Goal: Information Seeking & Learning: Learn about a topic

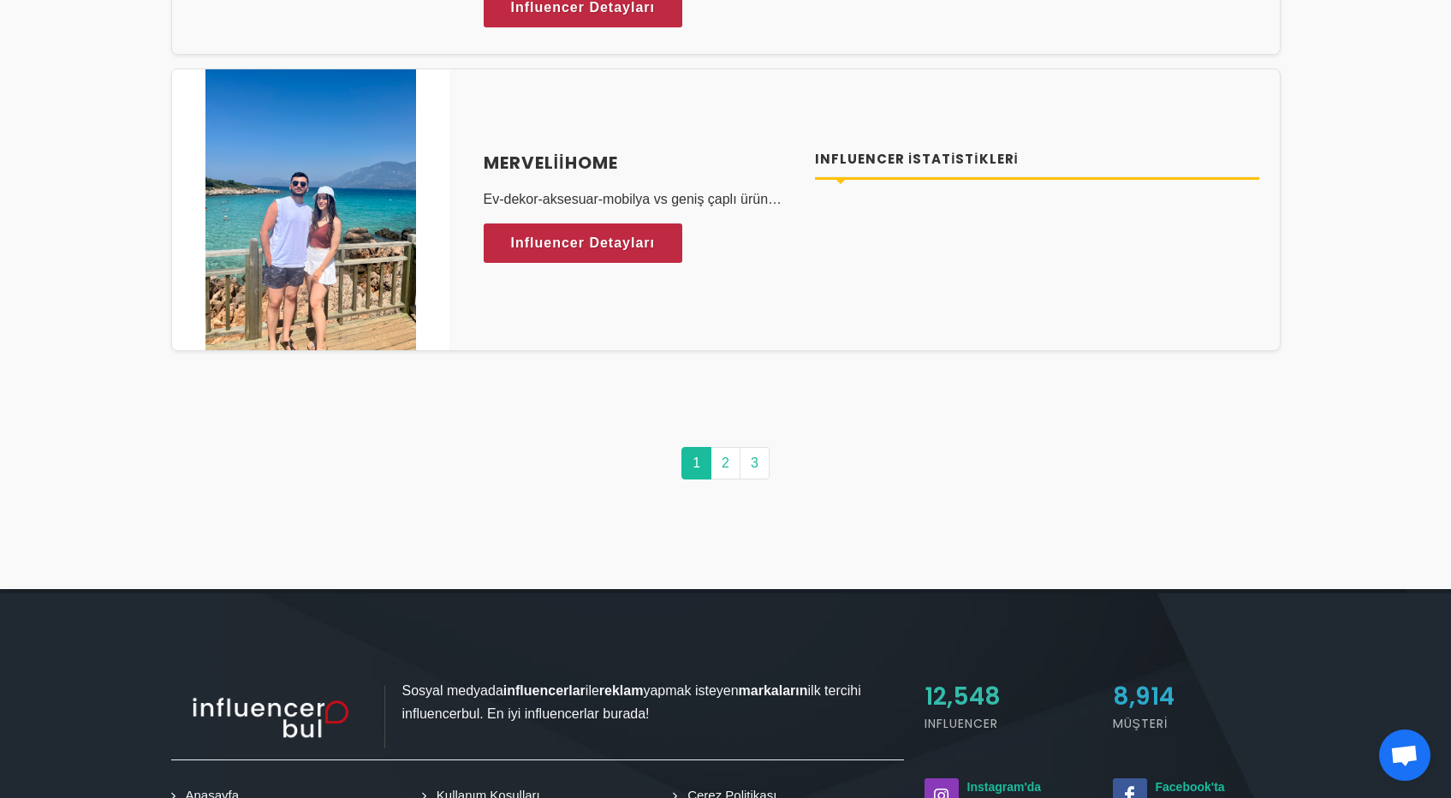
scroll to position [8421, 0]
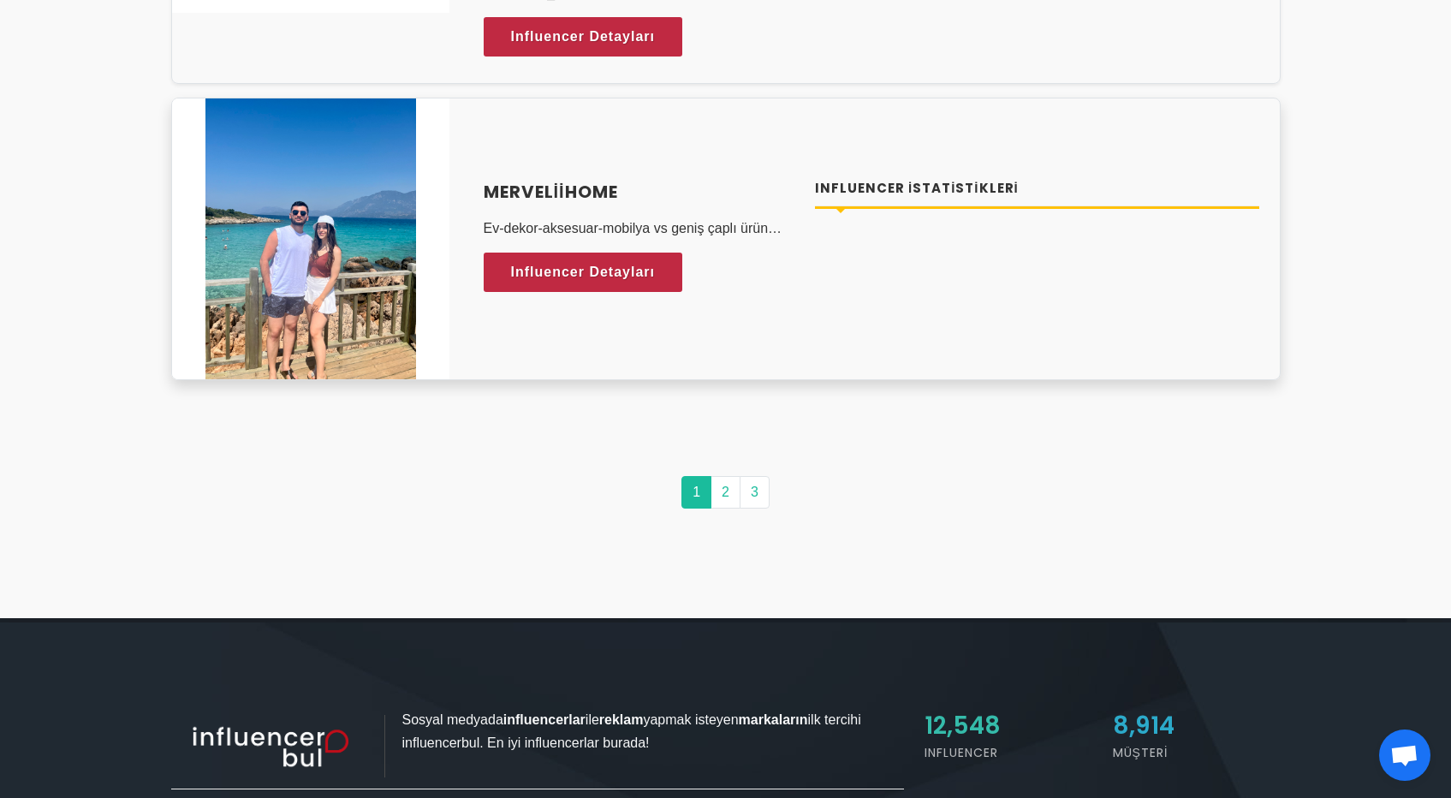
click at [358, 266] on img at bounding box center [310, 238] width 211 height 281
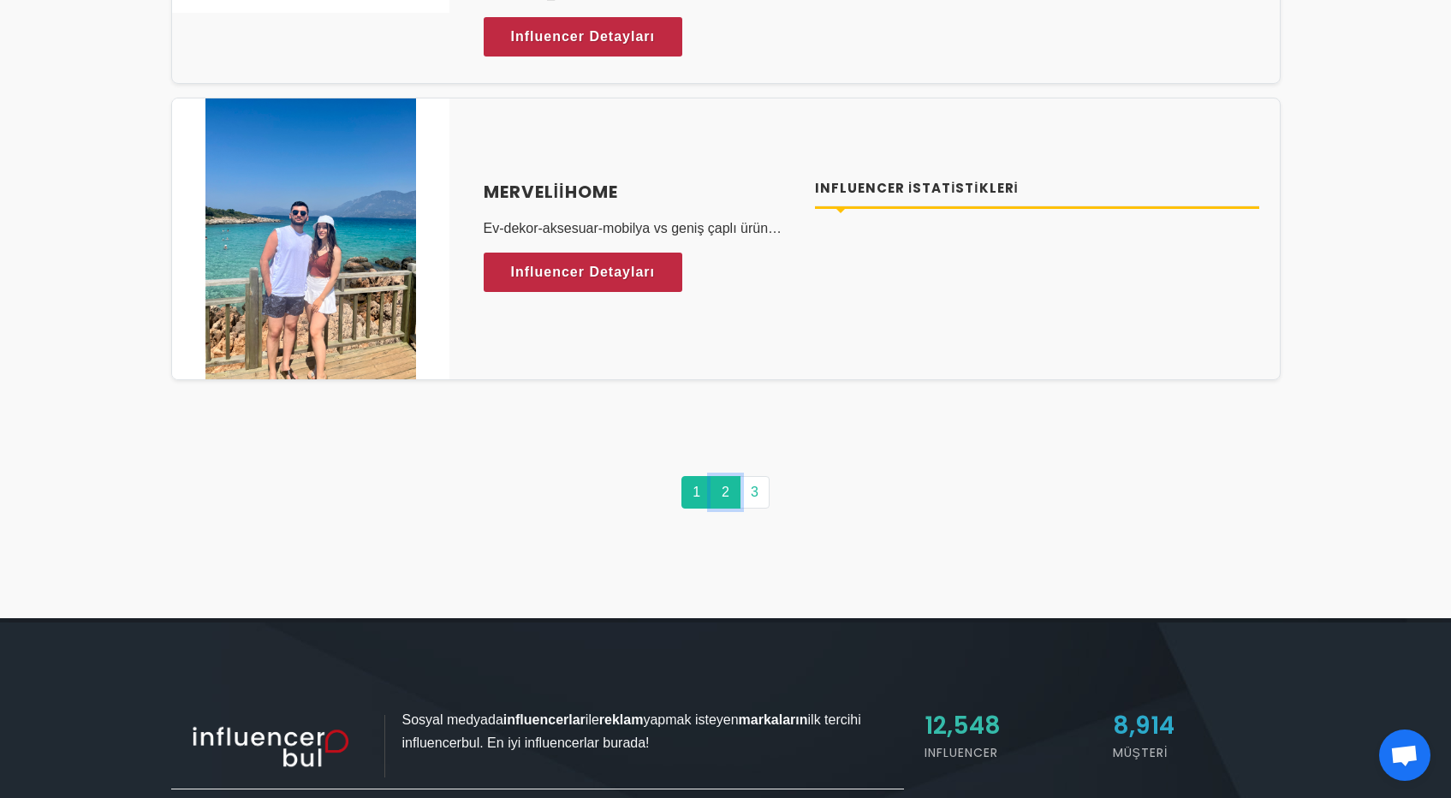
click at [722, 486] on link "2" at bounding box center [725, 492] width 30 height 33
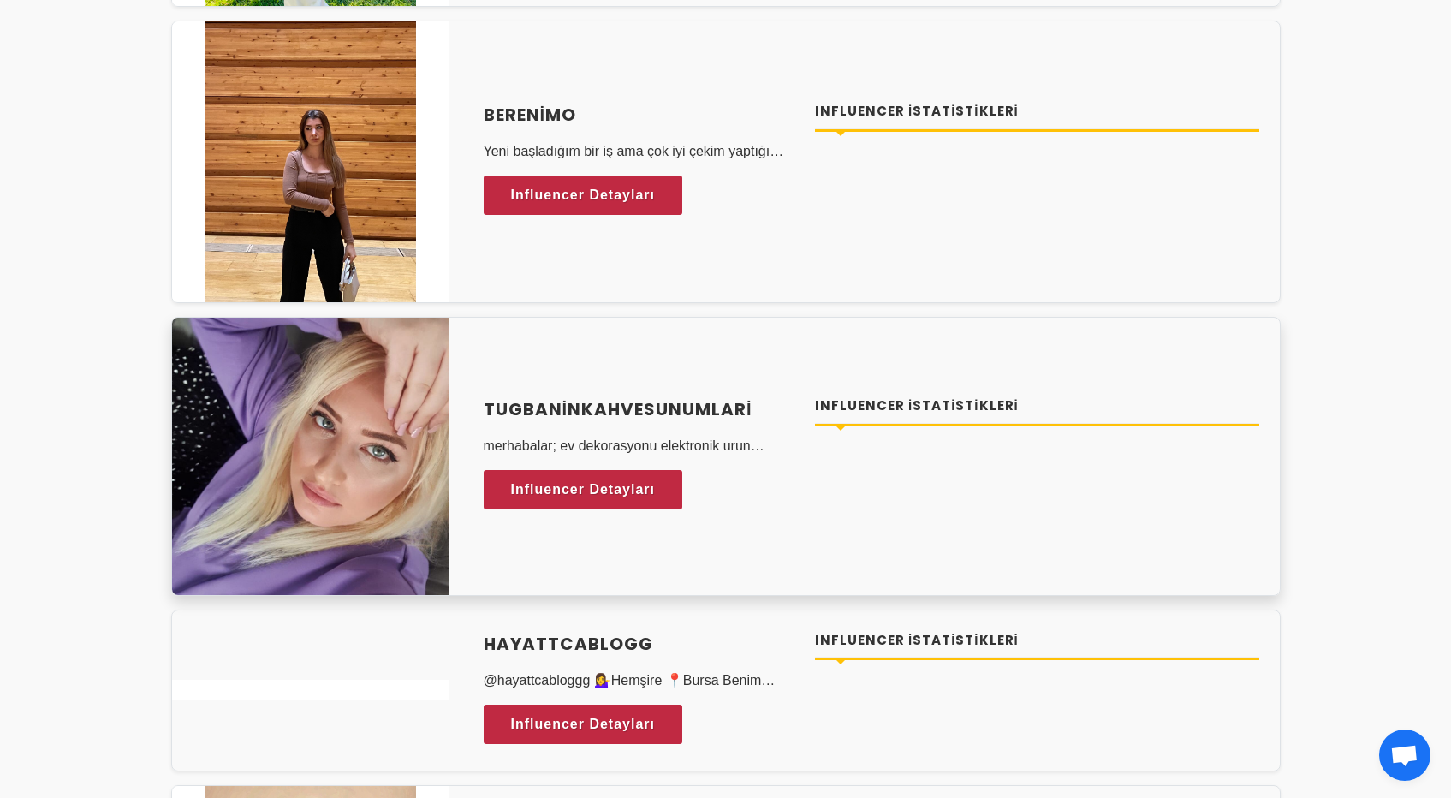
scroll to position [3692, 0]
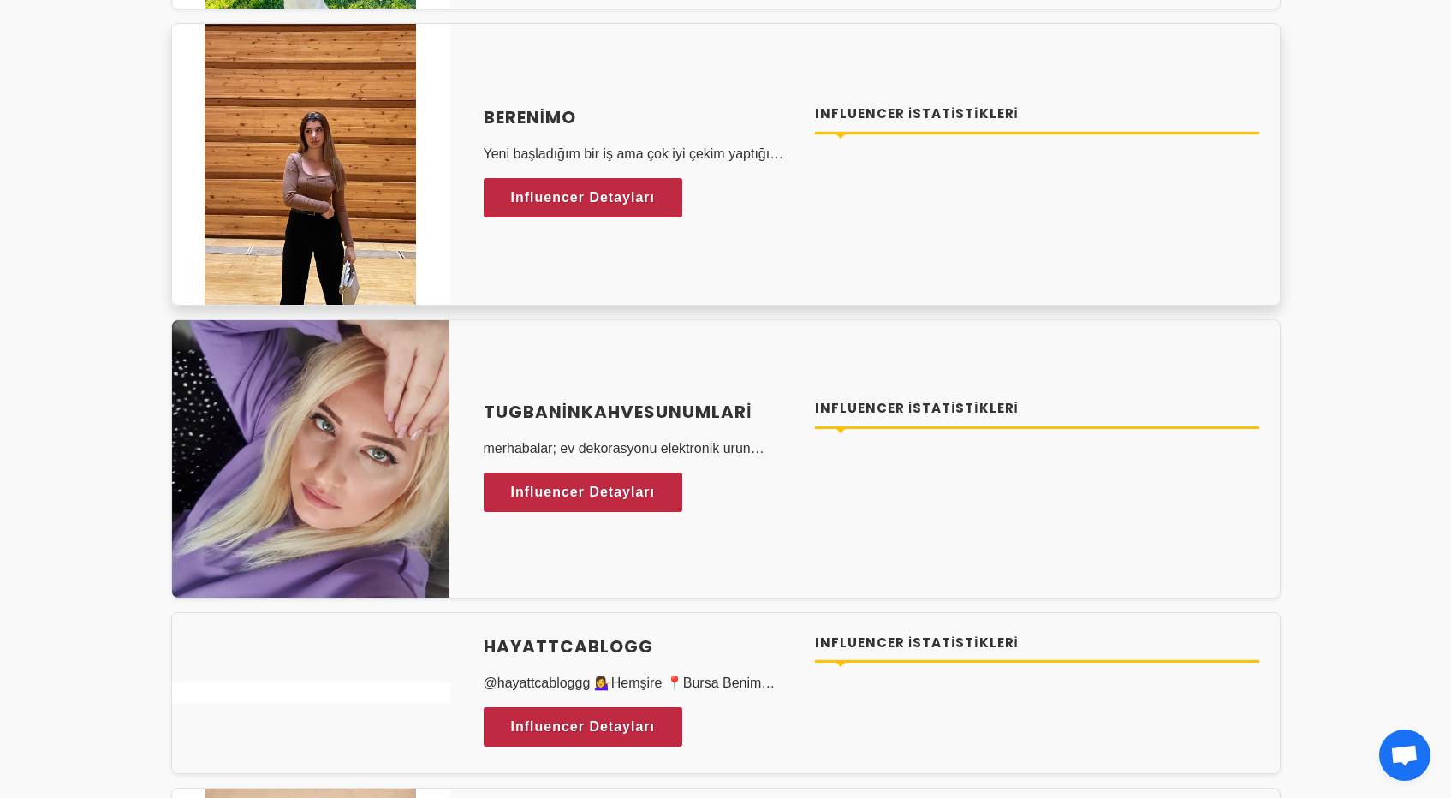
click at [336, 163] on img at bounding box center [310, 164] width 211 height 281
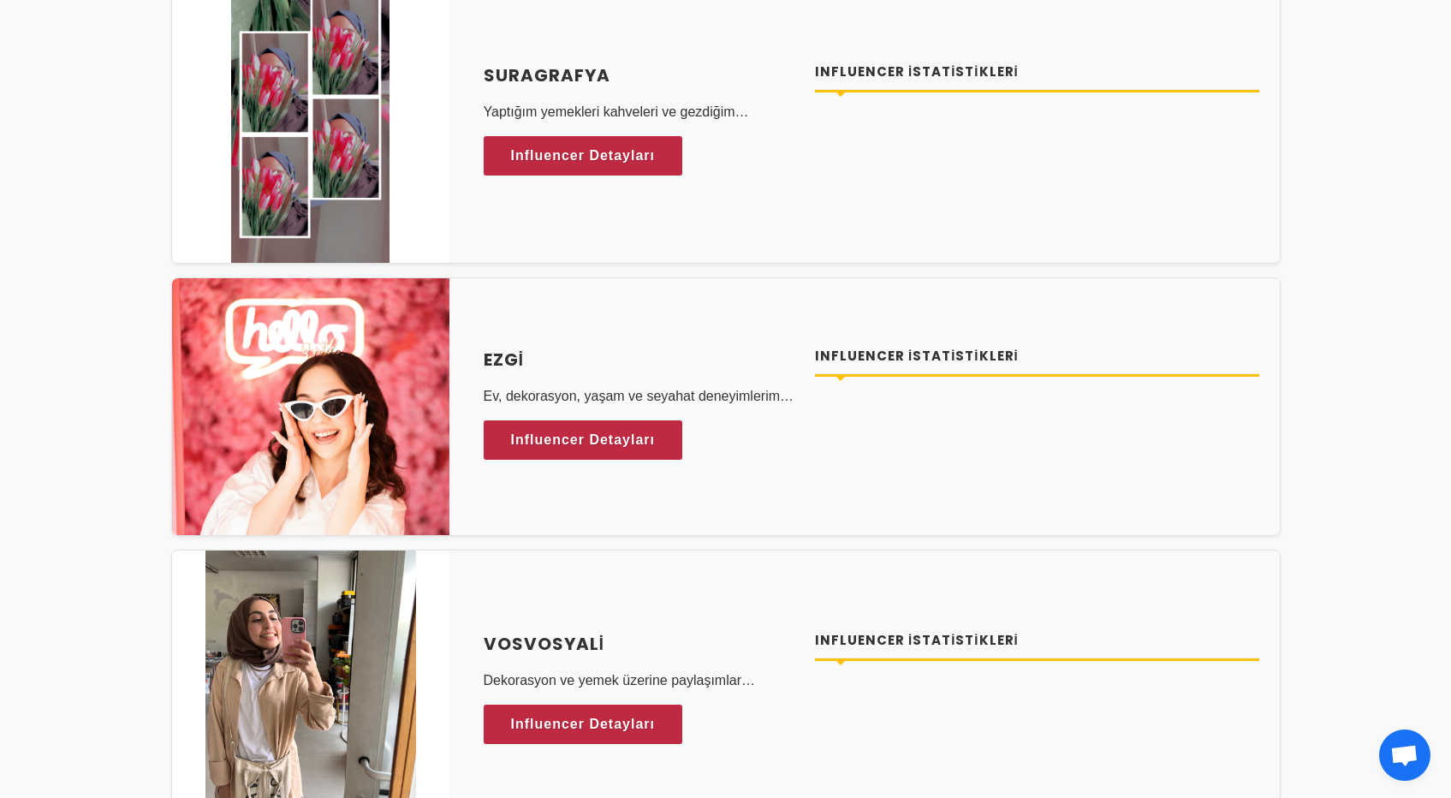
scroll to position [331, 0]
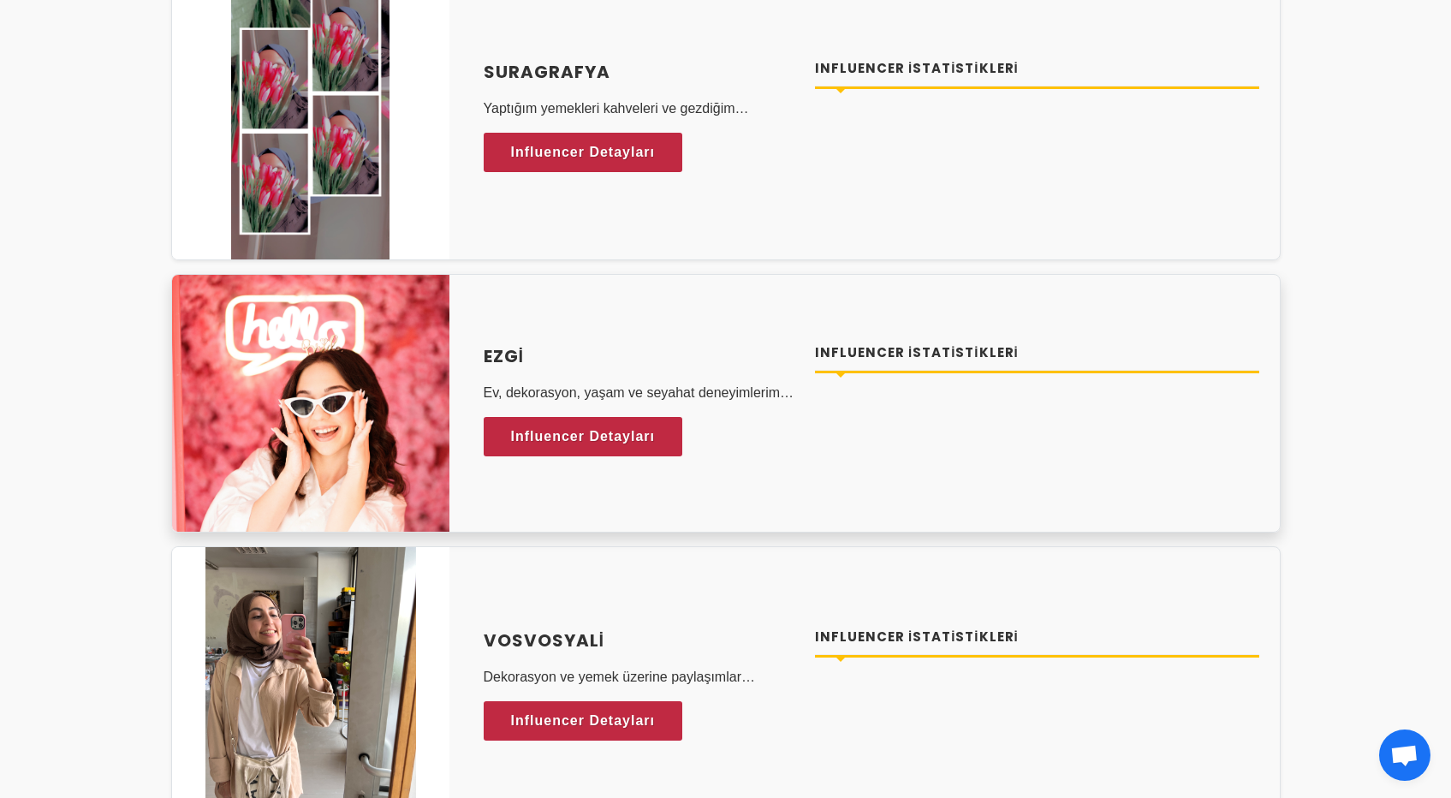
click at [548, 355] on h4 "Ezgi" at bounding box center [640, 356] width 312 height 26
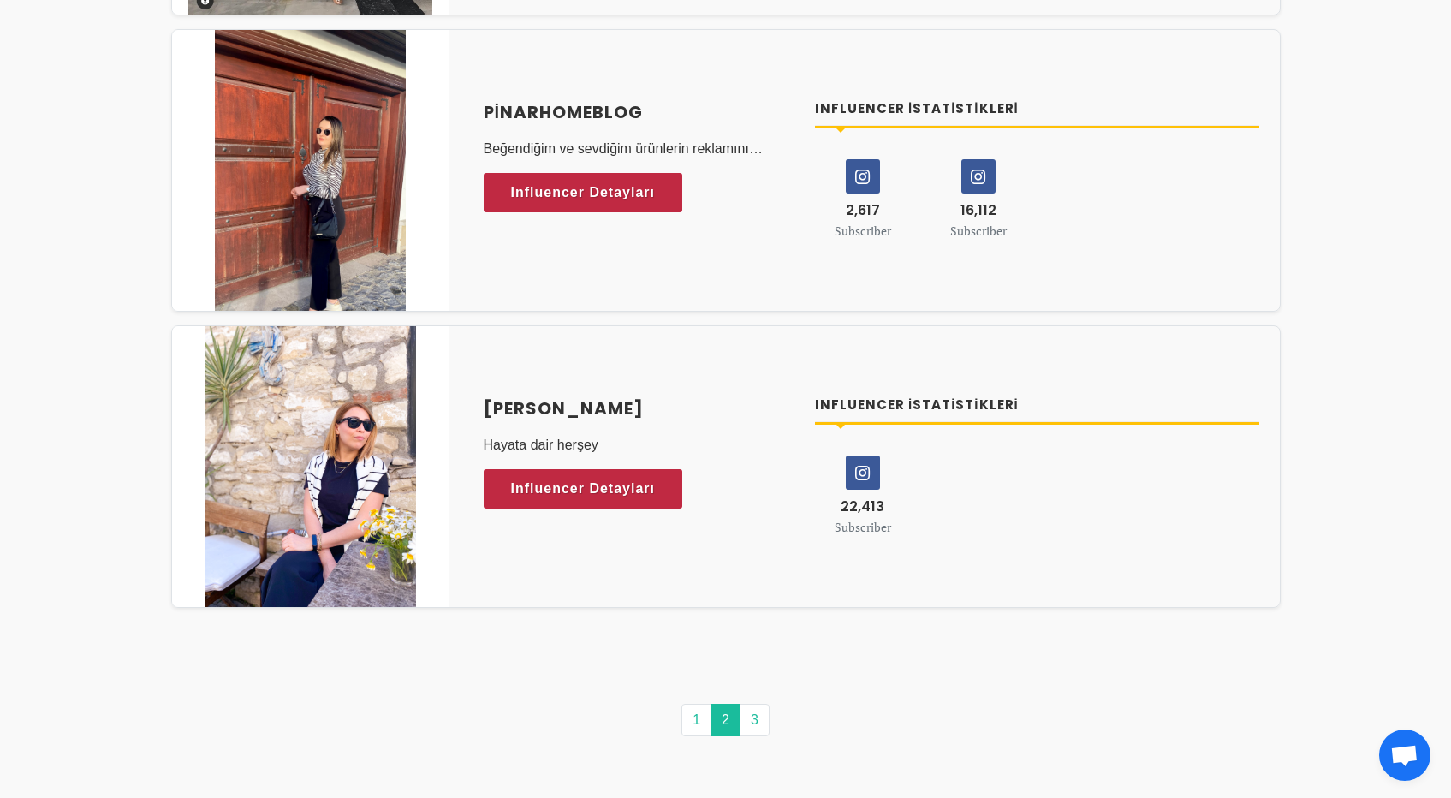
scroll to position [8220, 0]
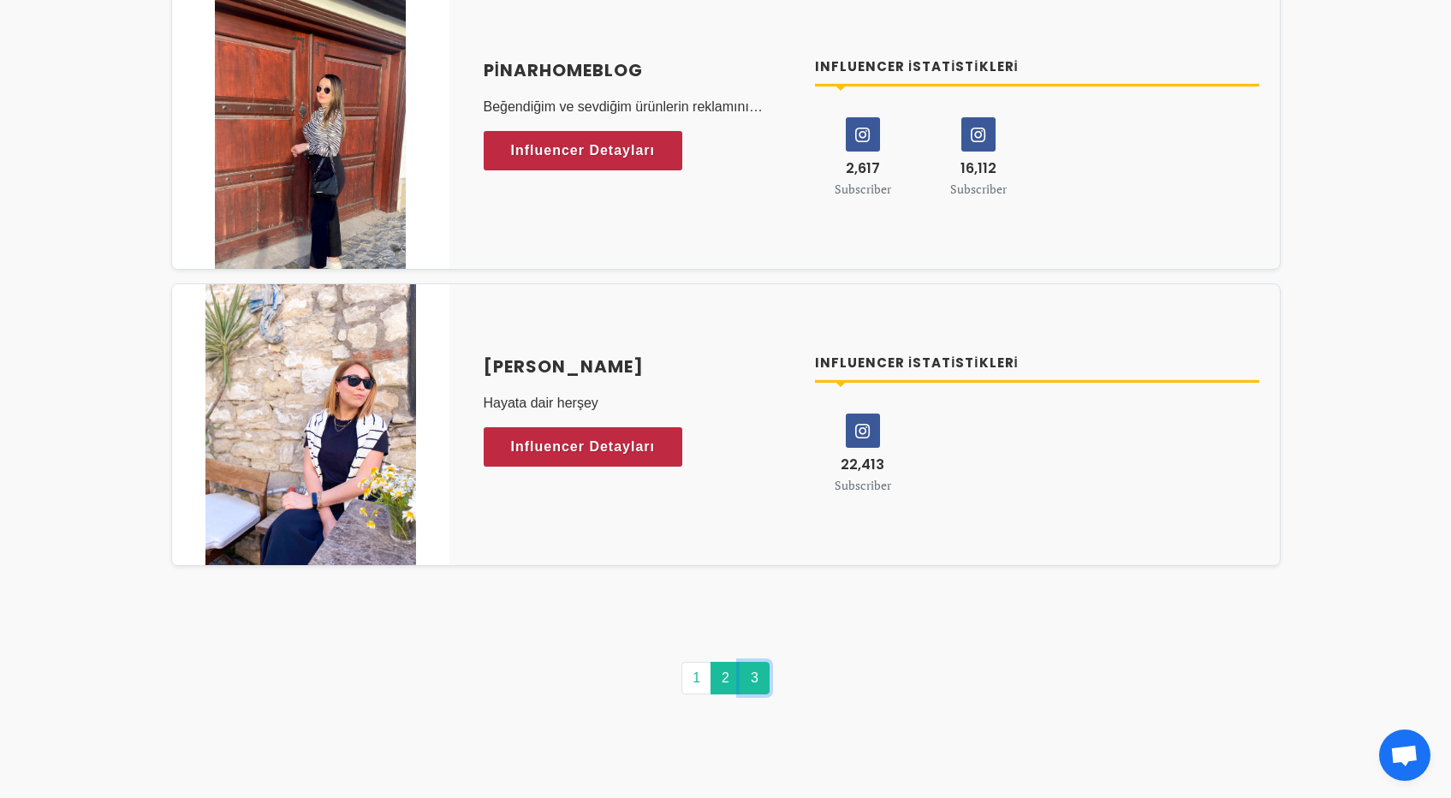
click at [755, 676] on link "3" at bounding box center [755, 678] width 30 height 33
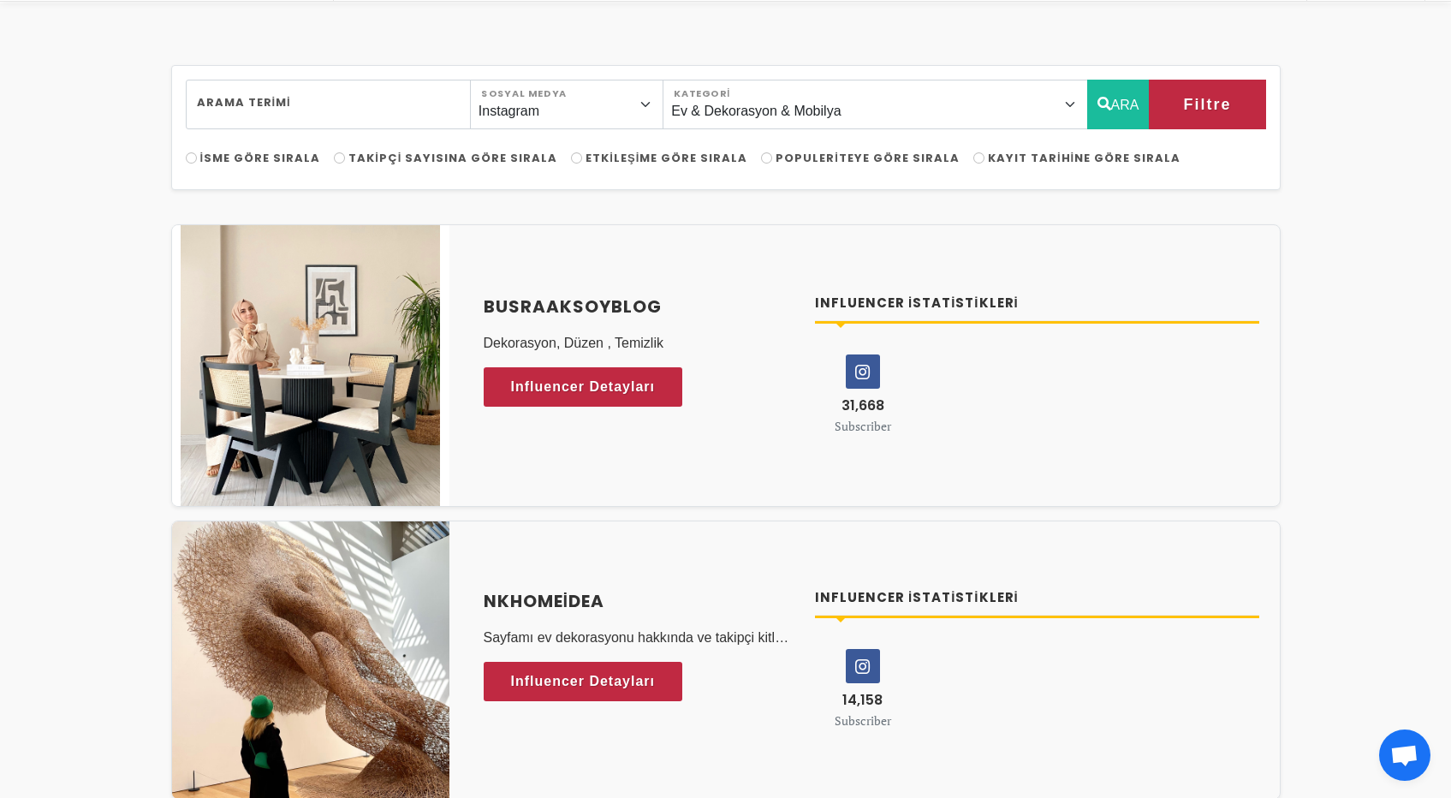
scroll to position [0, 0]
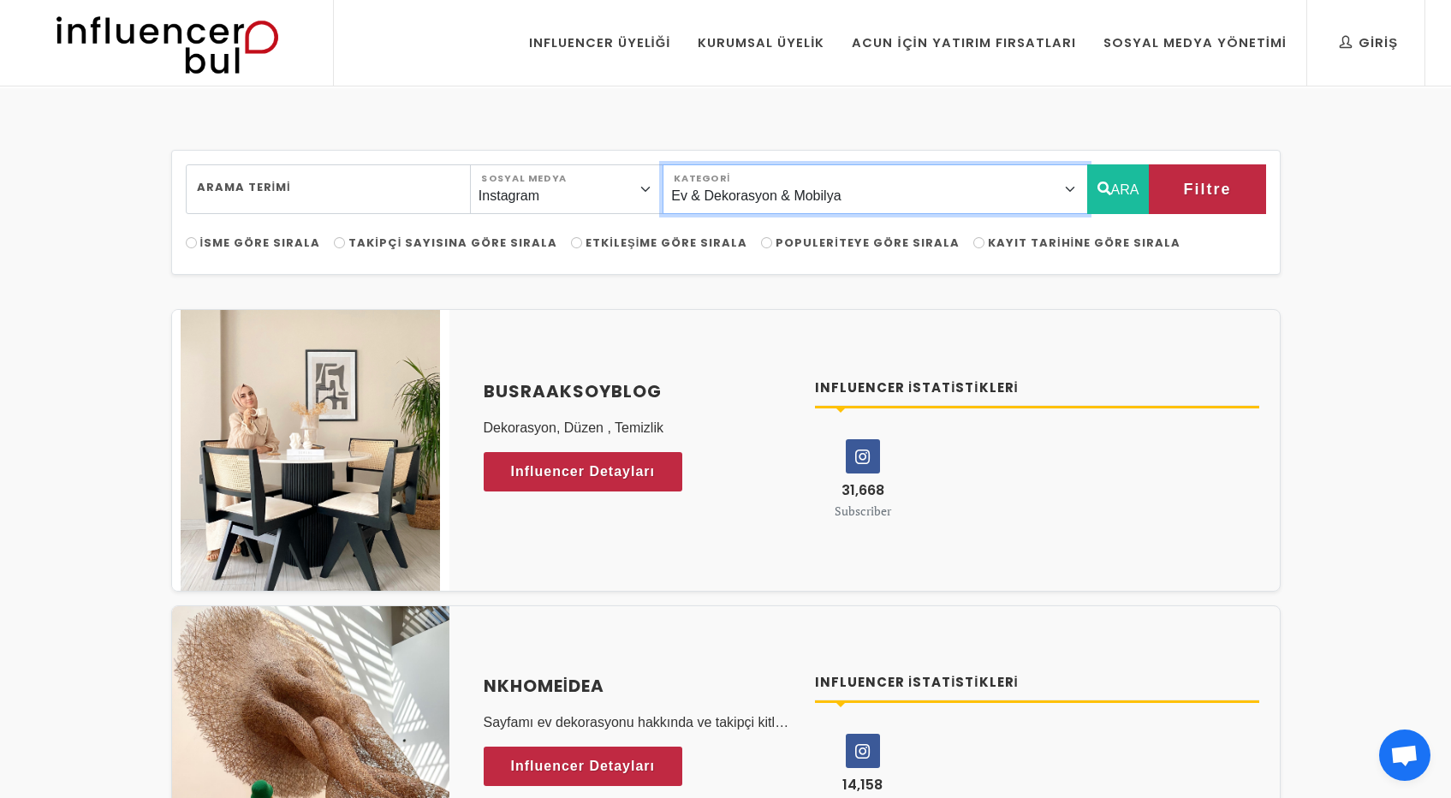
click at [783, 177] on select "Önerilen Influencerlar Aile & Çocuk & Ebeveyn Alışveriş & Giyim & Aksesuar Arab…" at bounding box center [874, 189] width 425 height 50
select select "27"
click at [701, 164] on select "Önerilen Influencerlar Aile & Çocuk & Ebeveyn Alışveriş & Giyim & Aksesuar Arab…" at bounding box center [874, 189] width 425 height 50
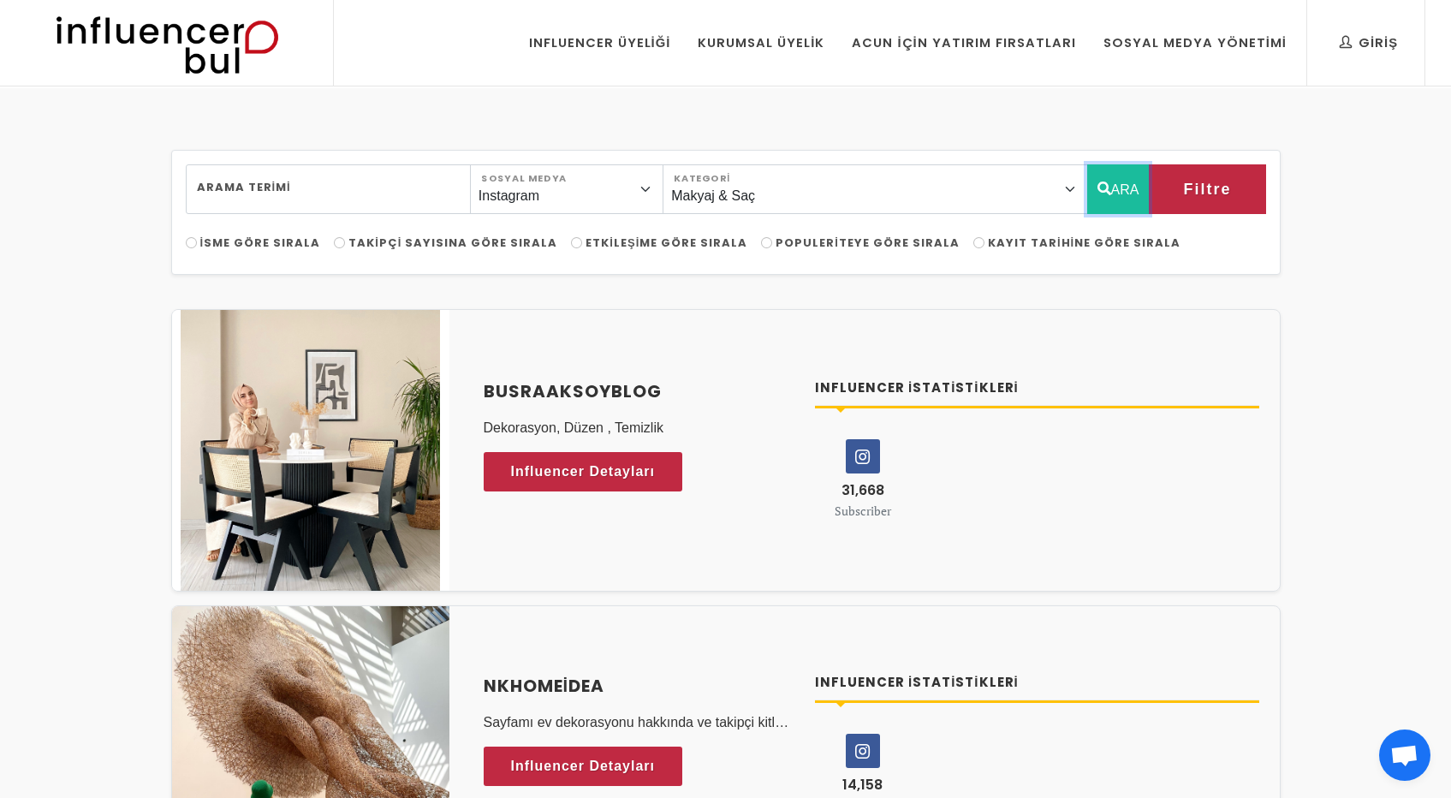
click at [1110, 169] on button "ARA" at bounding box center [1118, 189] width 62 height 50
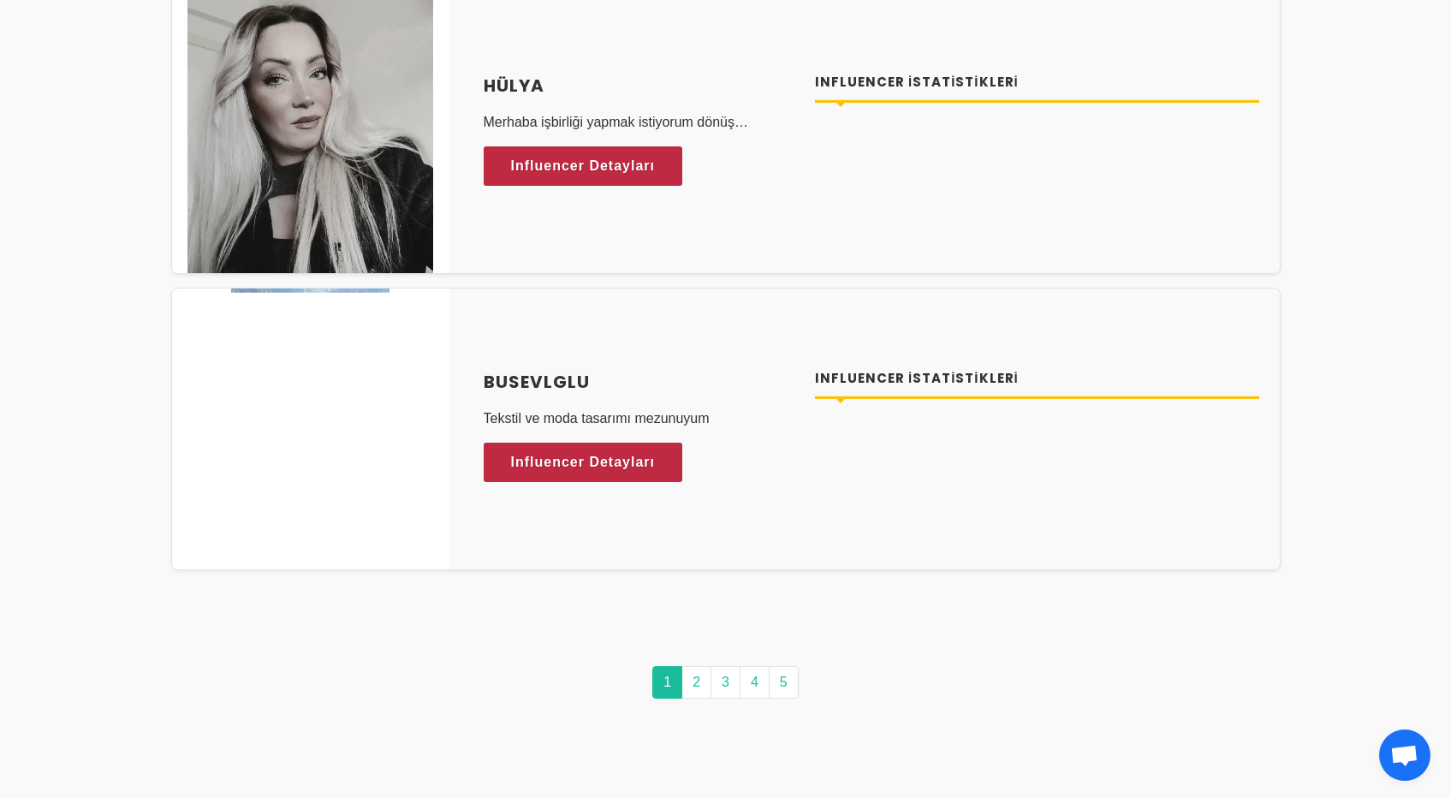
scroll to position [8372, 0]
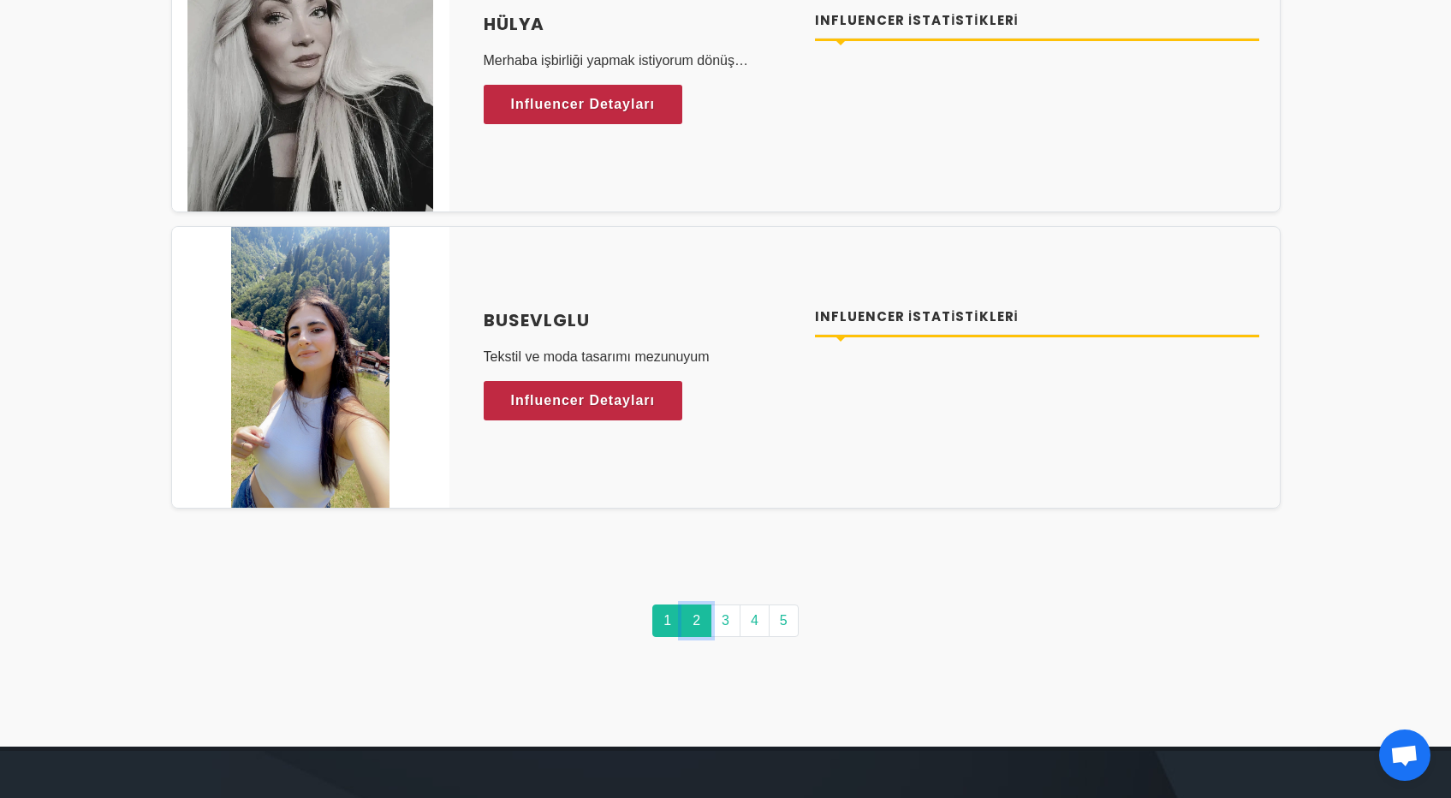
click at [699, 618] on link "2" at bounding box center [696, 620] width 30 height 33
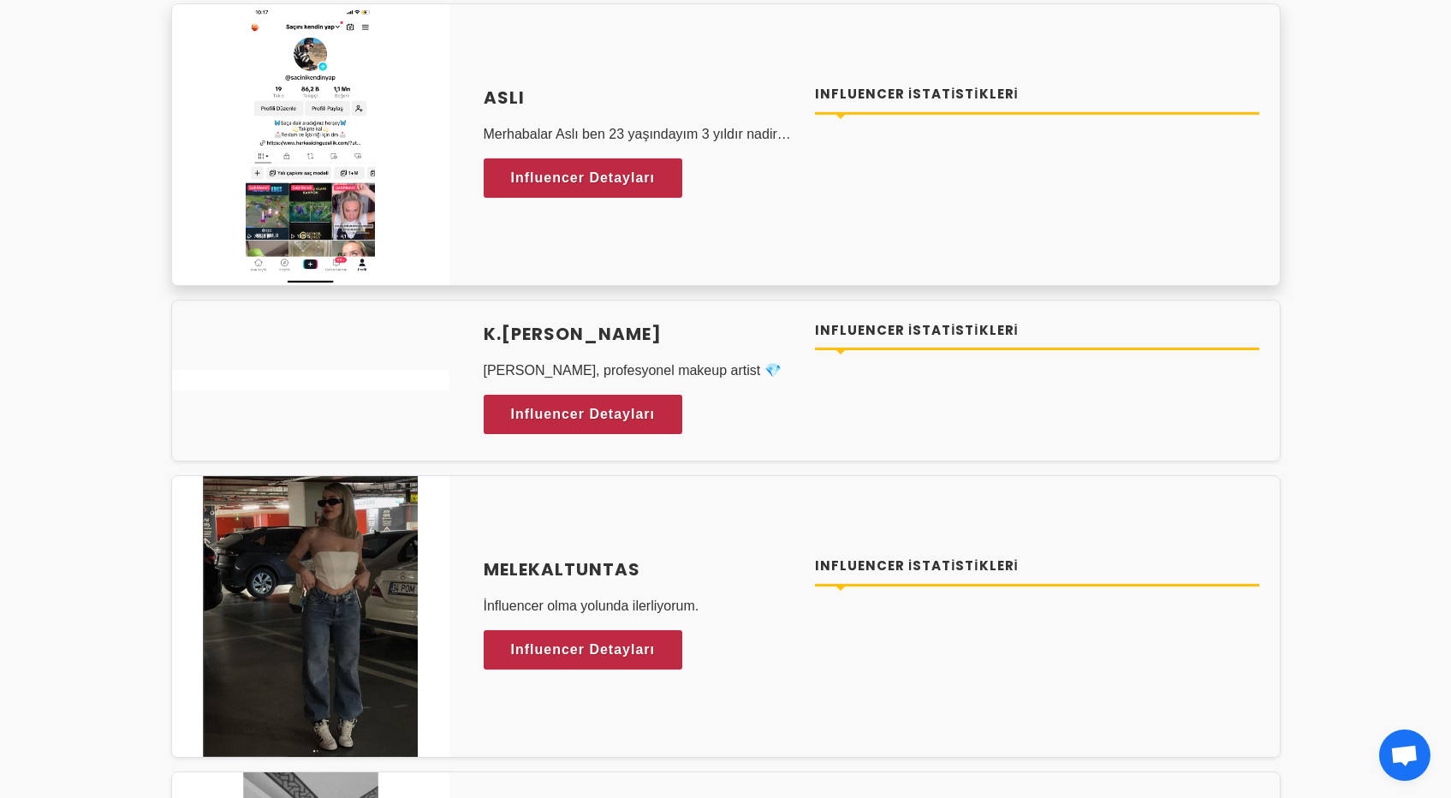
scroll to position [5336, 0]
click at [650, 175] on icon at bounding box center [666, 178] width 33 height 39
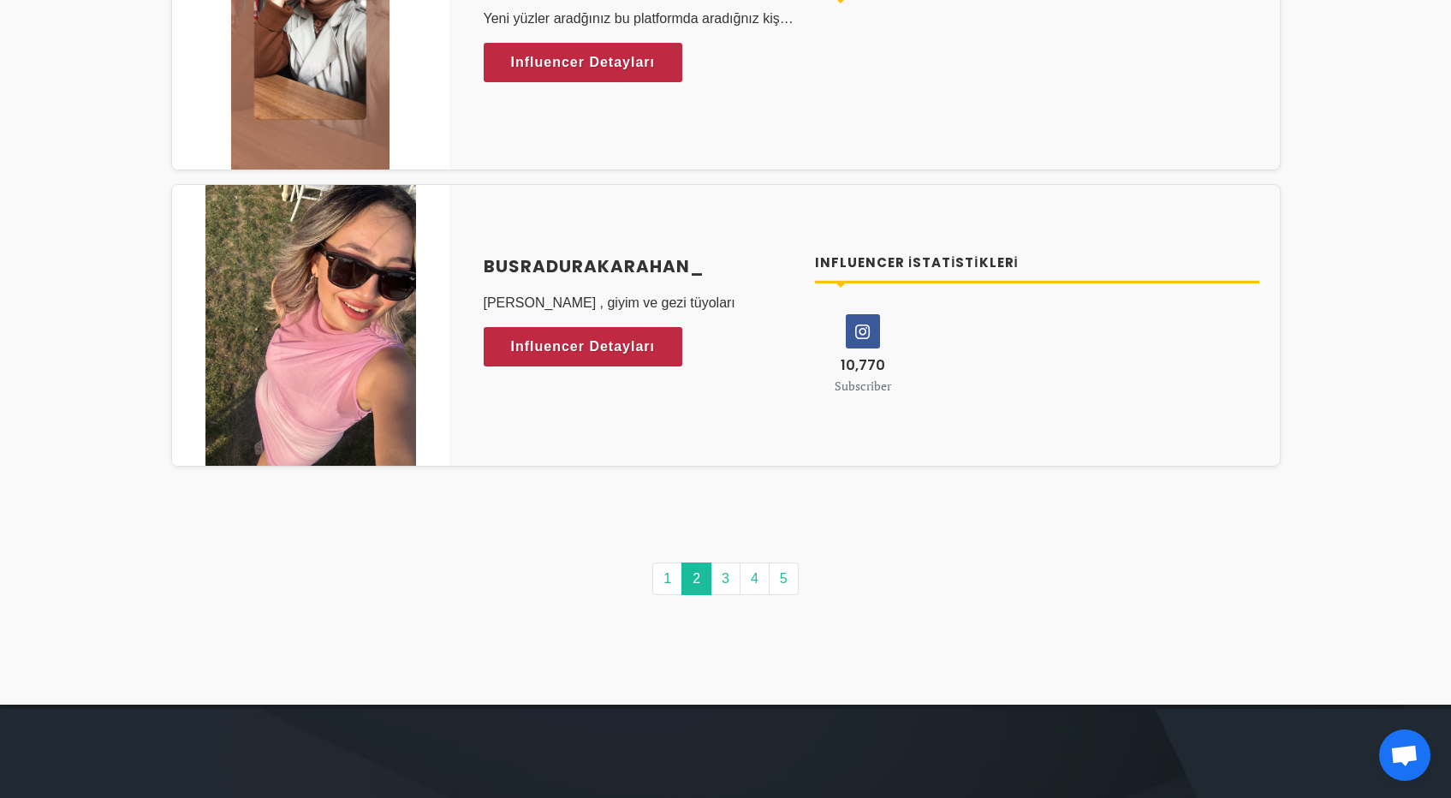
scroll to position [8400, 0]
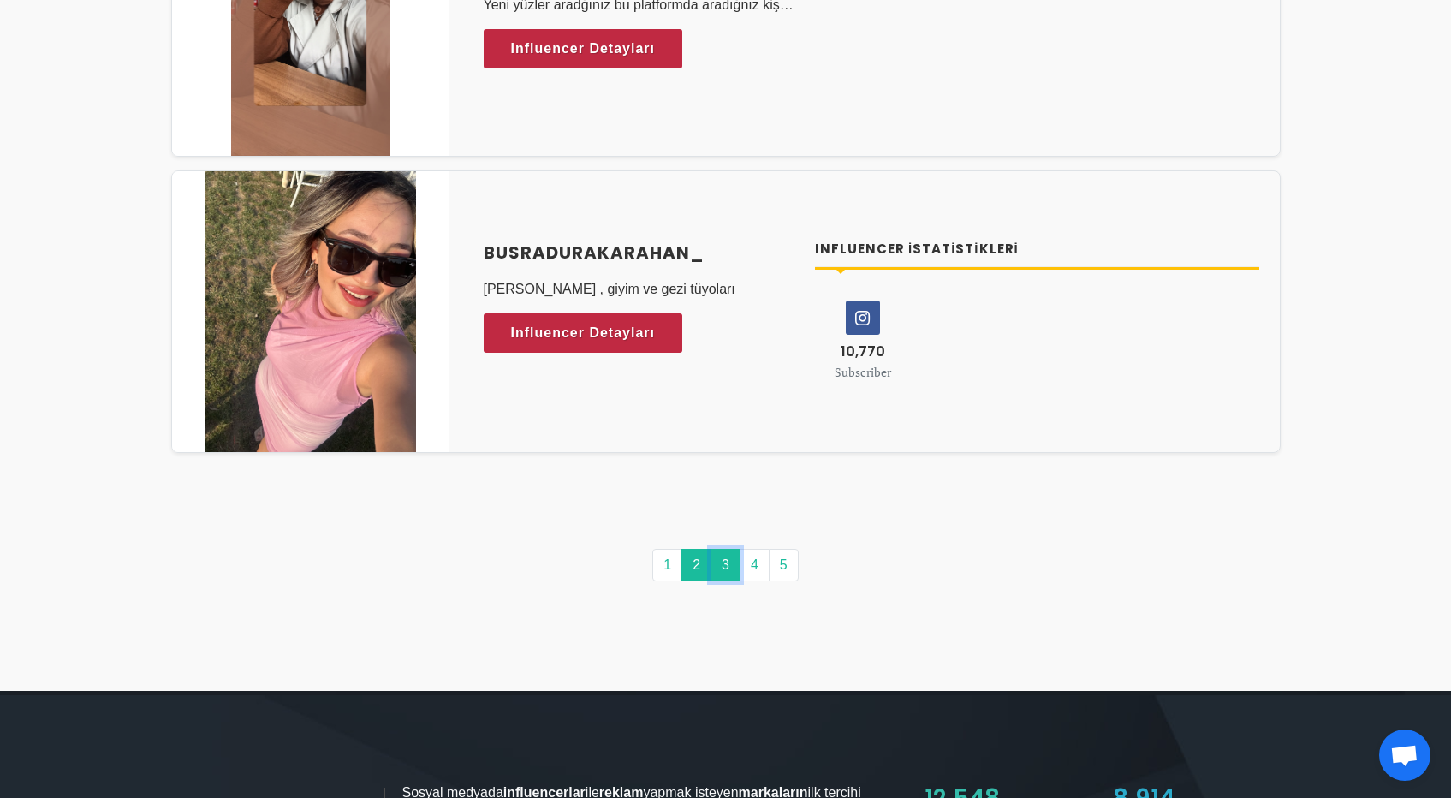
click at [726, 558] on link "3" at bounding box center [725, 565] width 30 height 33
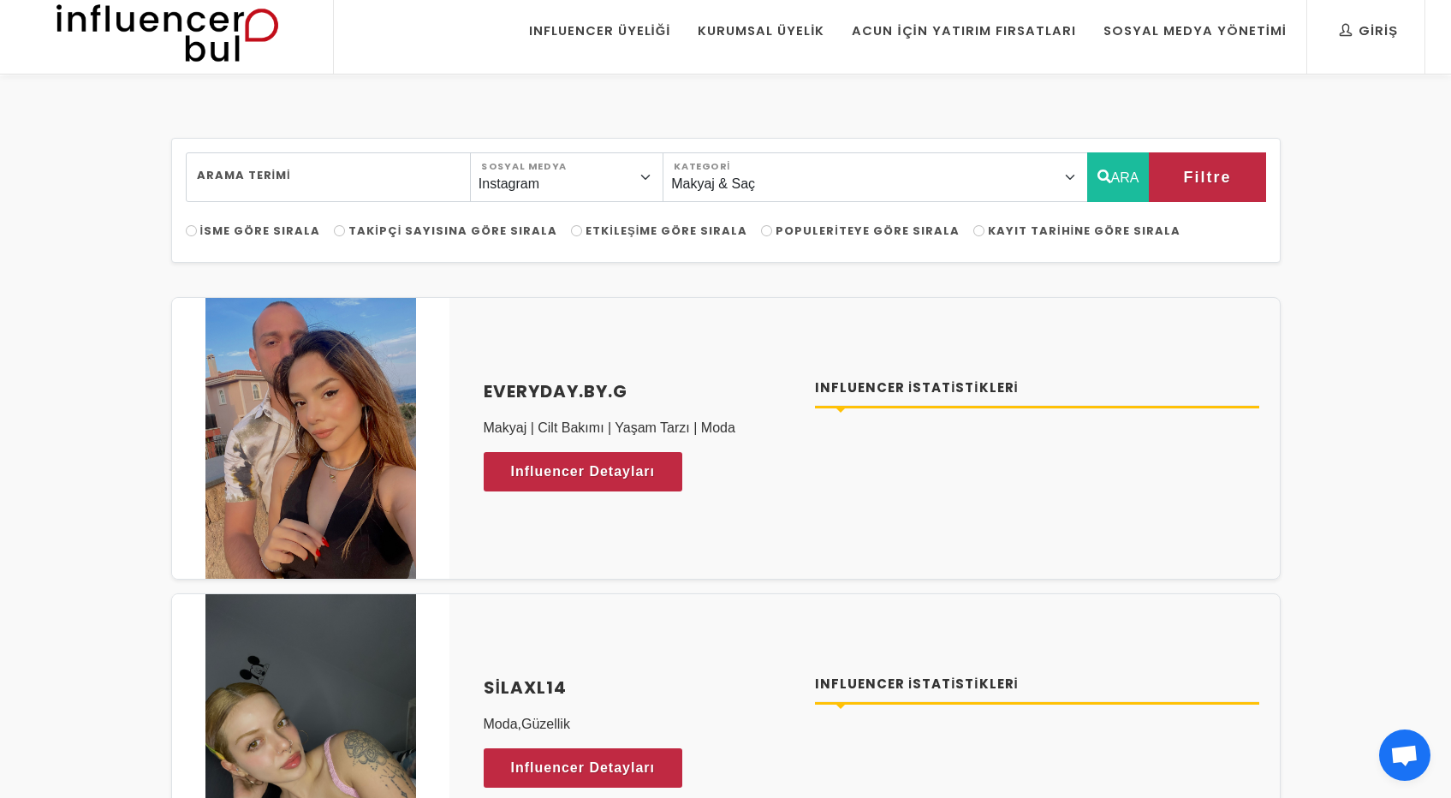
scroll to position [0, 0]
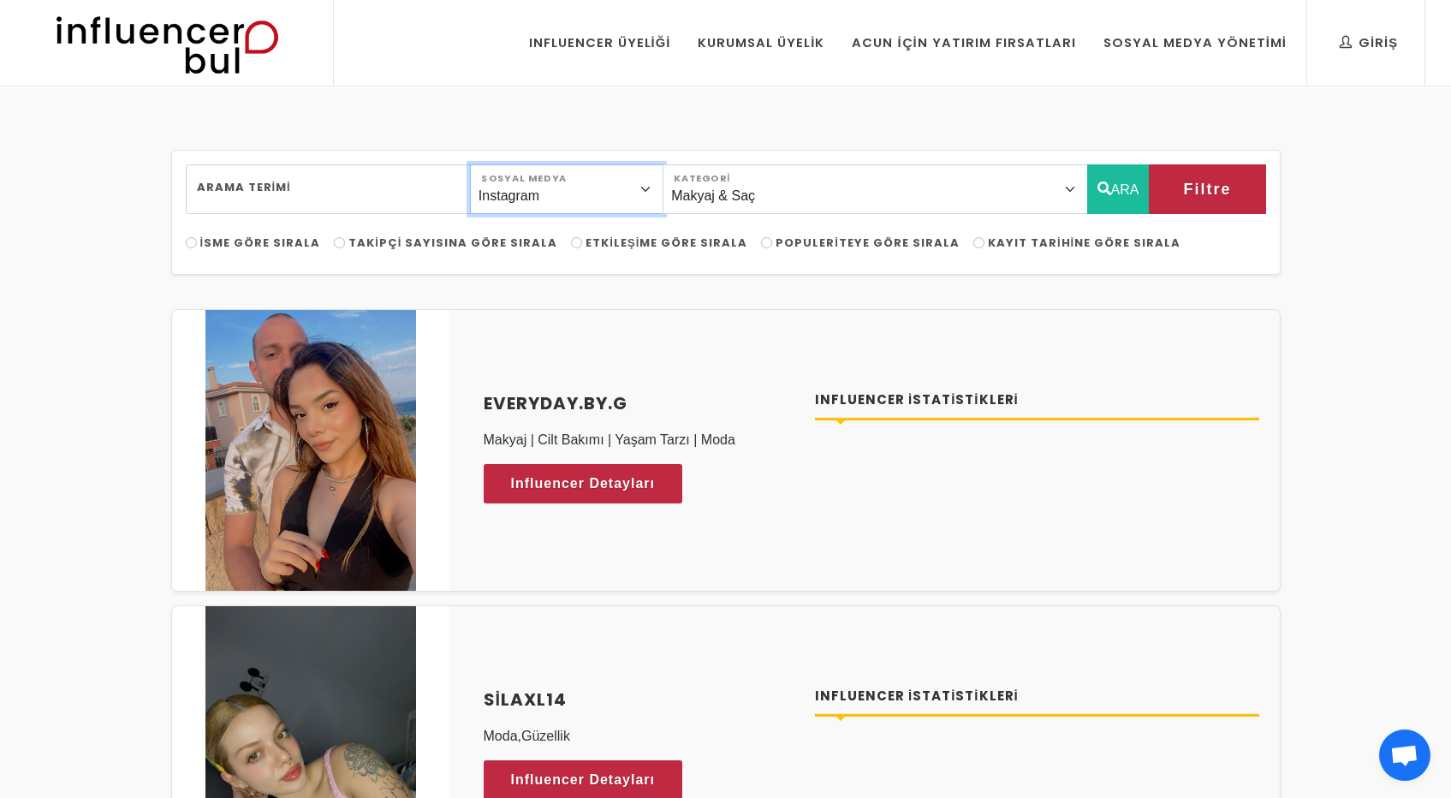
click at [663, 185] on select "Instagram Facebook Youtube Tiktok Twitter Twitch" at bounding box center [566, 189] width 193 height 50
select select "4"
click at [473, 164] on select "Instagram Facebook Youtube Tiktok Twitter Twitch" at bounding box center [566, 189] width 193 height 50
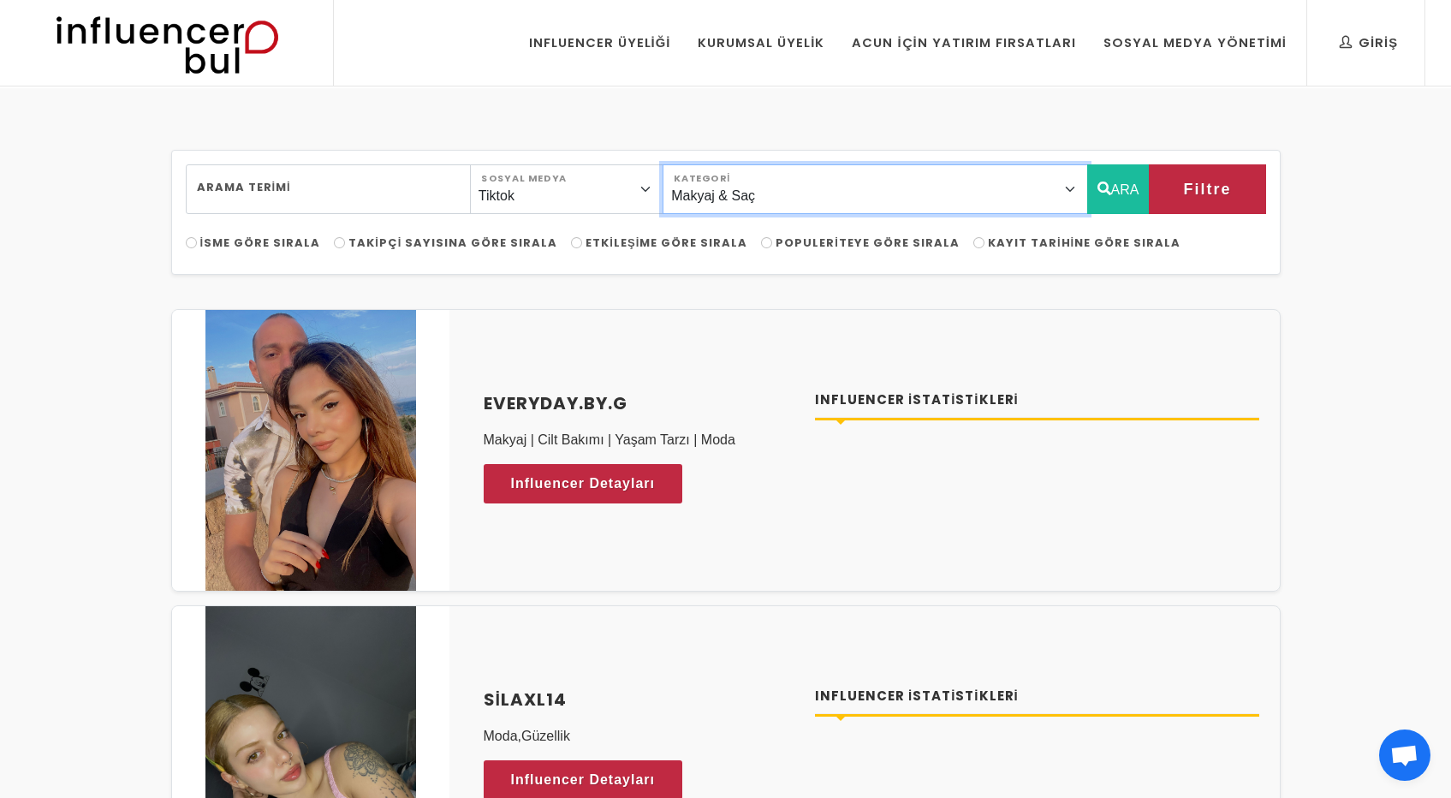
click at [874, 196] on select "Önerilen Influencerlar Aile & Çocuk & Ebeveyn Alışveriş & Giyim & Aksesuar Arab…" at bounding box center [874, 189] width 425 height 50
select select "12"
click at [701, 164] on select "Önerilen Influencerlar Aile & Çocuk & Ebeveyn Alışveriş & Giyim & Aksesuar Arab…" at bounding box center [874, 189] width 425 height 50
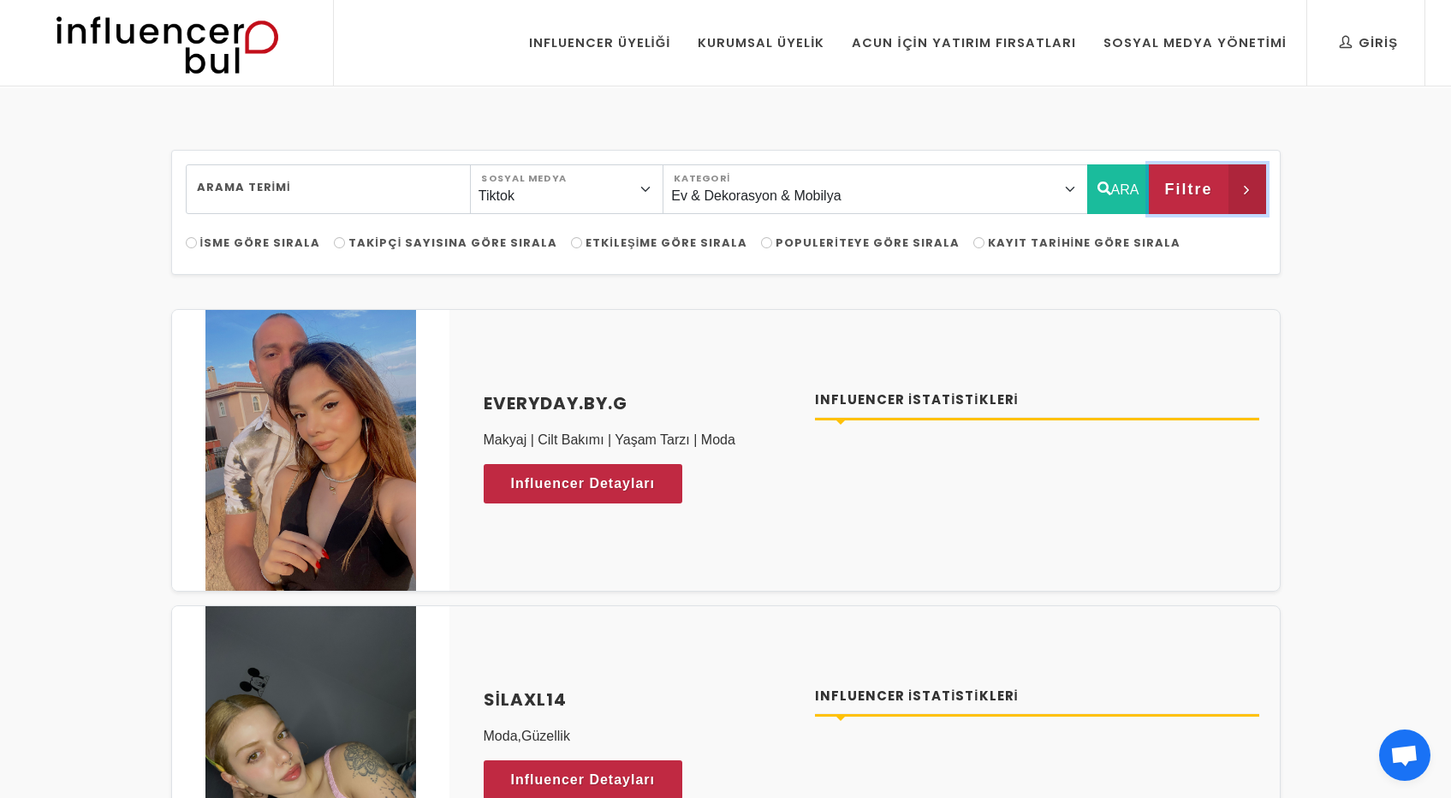
click at [1204, 167] on button "Filtre" at bounding box center [1207, 189] width 116 height 50
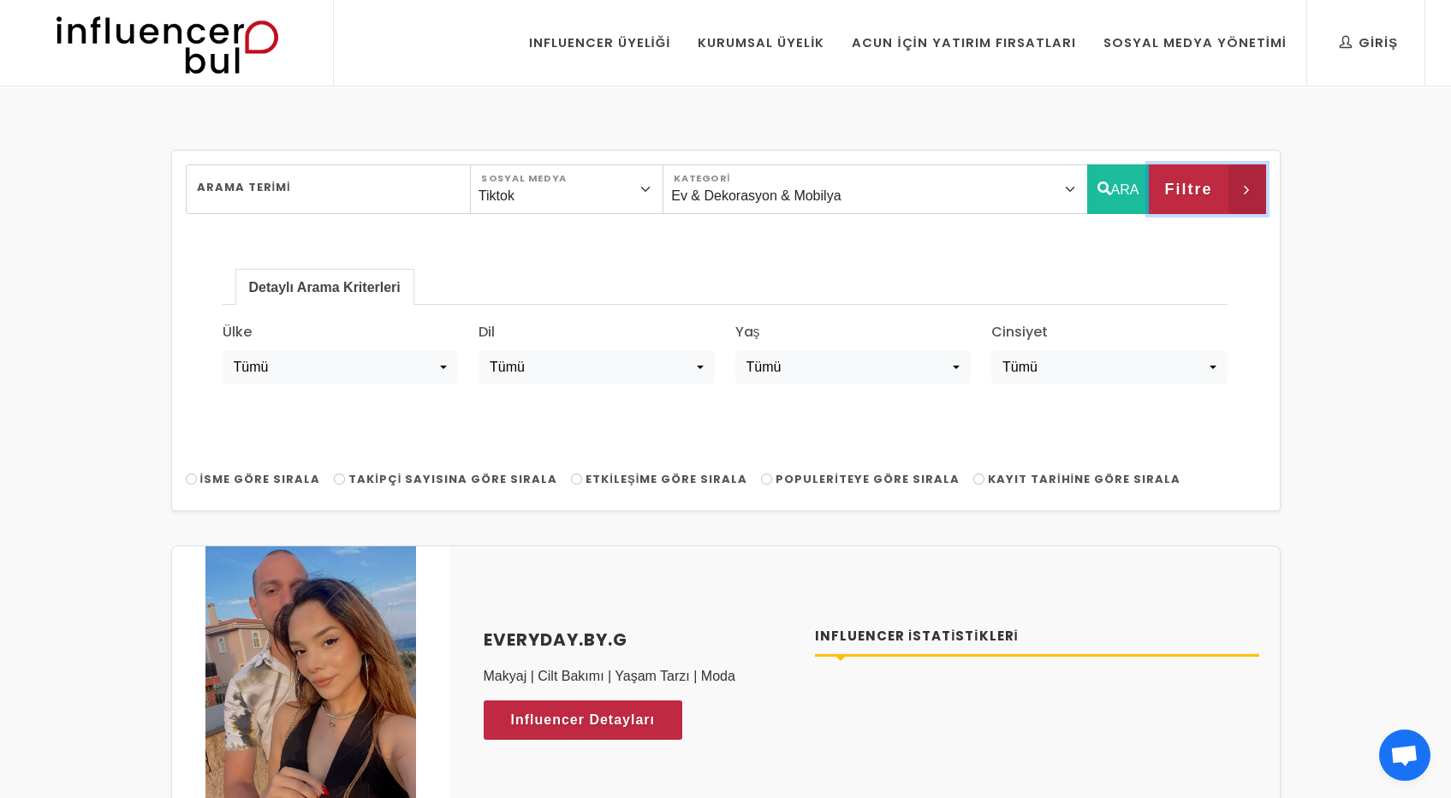
click at [1204, 167] on button "Filtre" at bounding box center [1207, 189] width 116 height 50
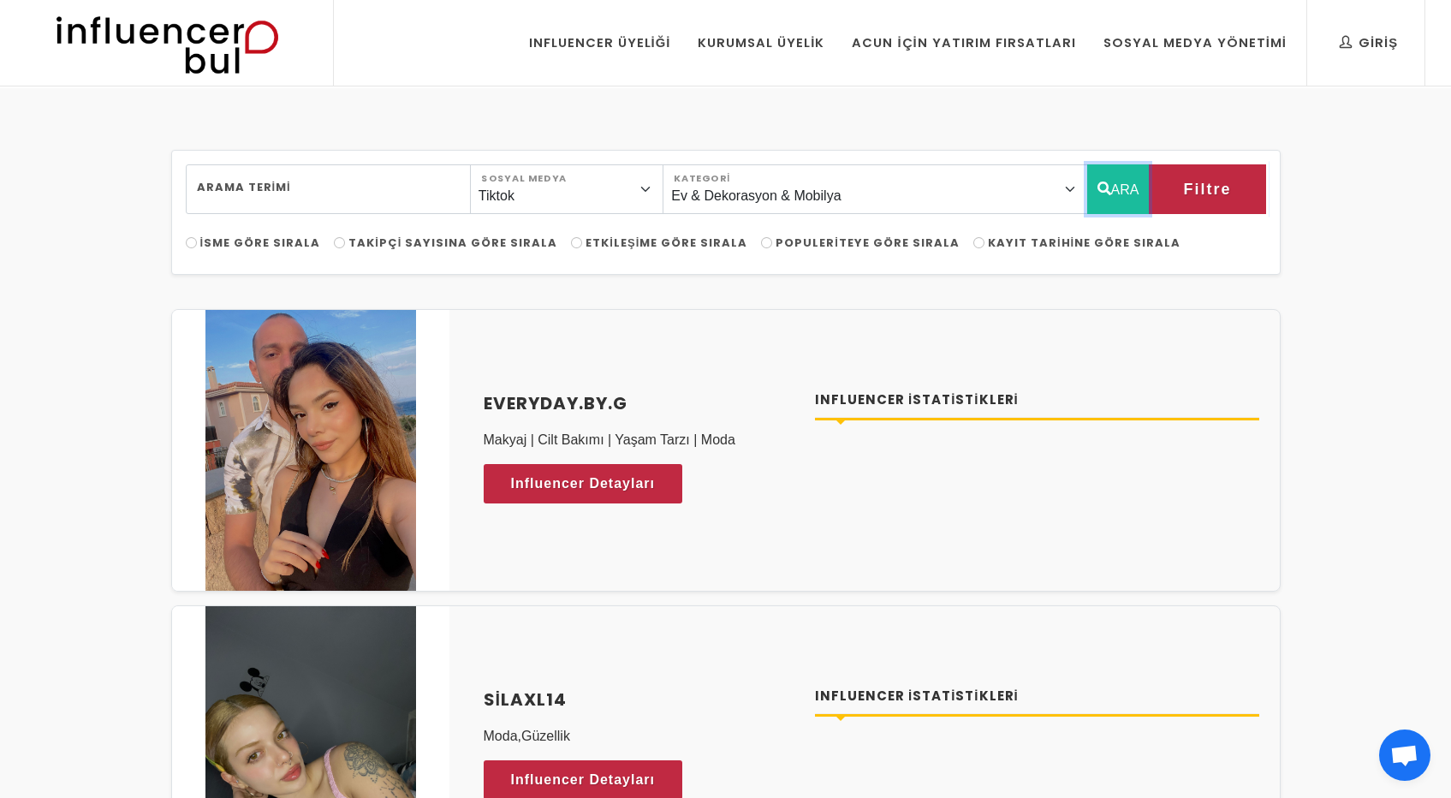
click at [1116, 176] on button "ARA" at bounding box center [1118, 189] width 62 height 50
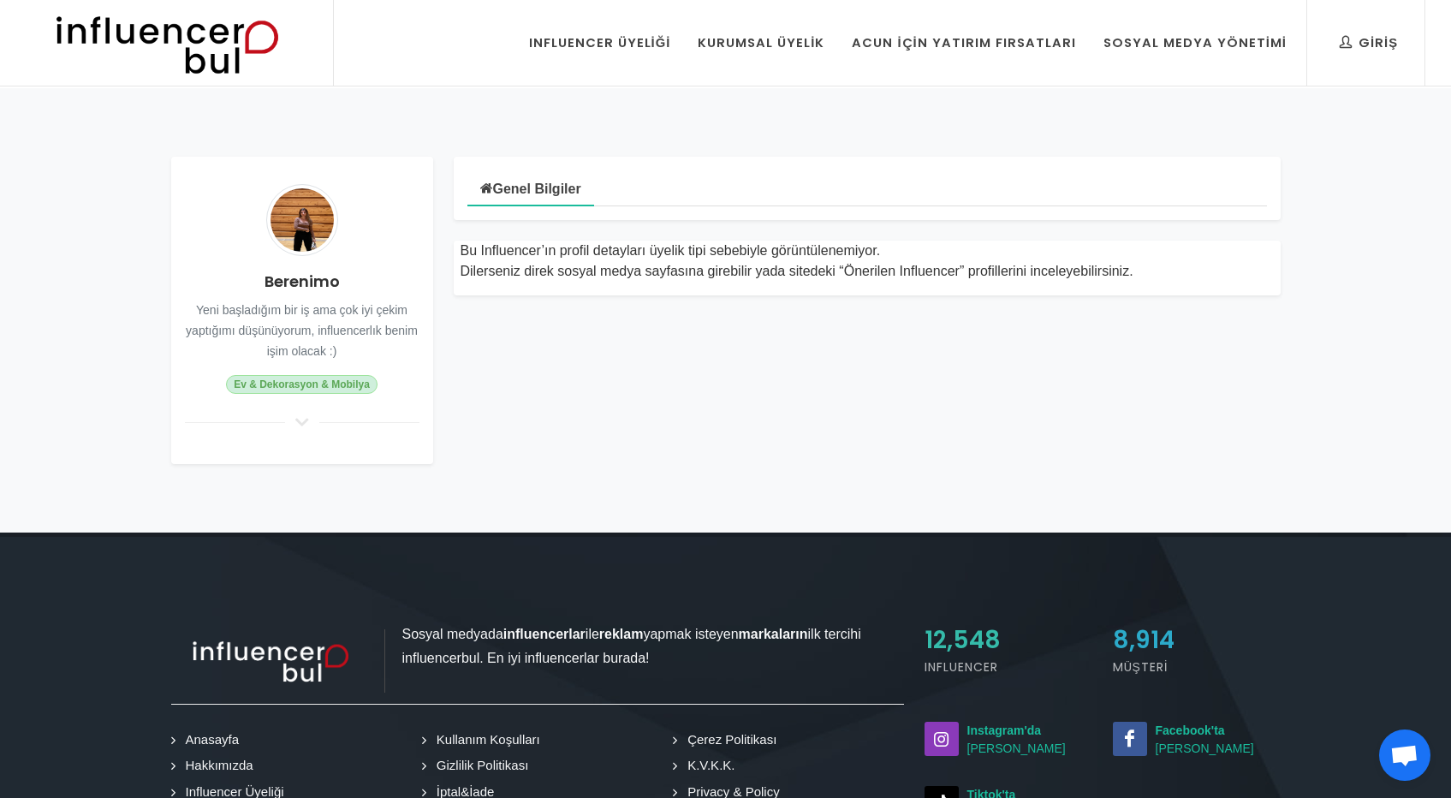
scroll to position [1, 0]
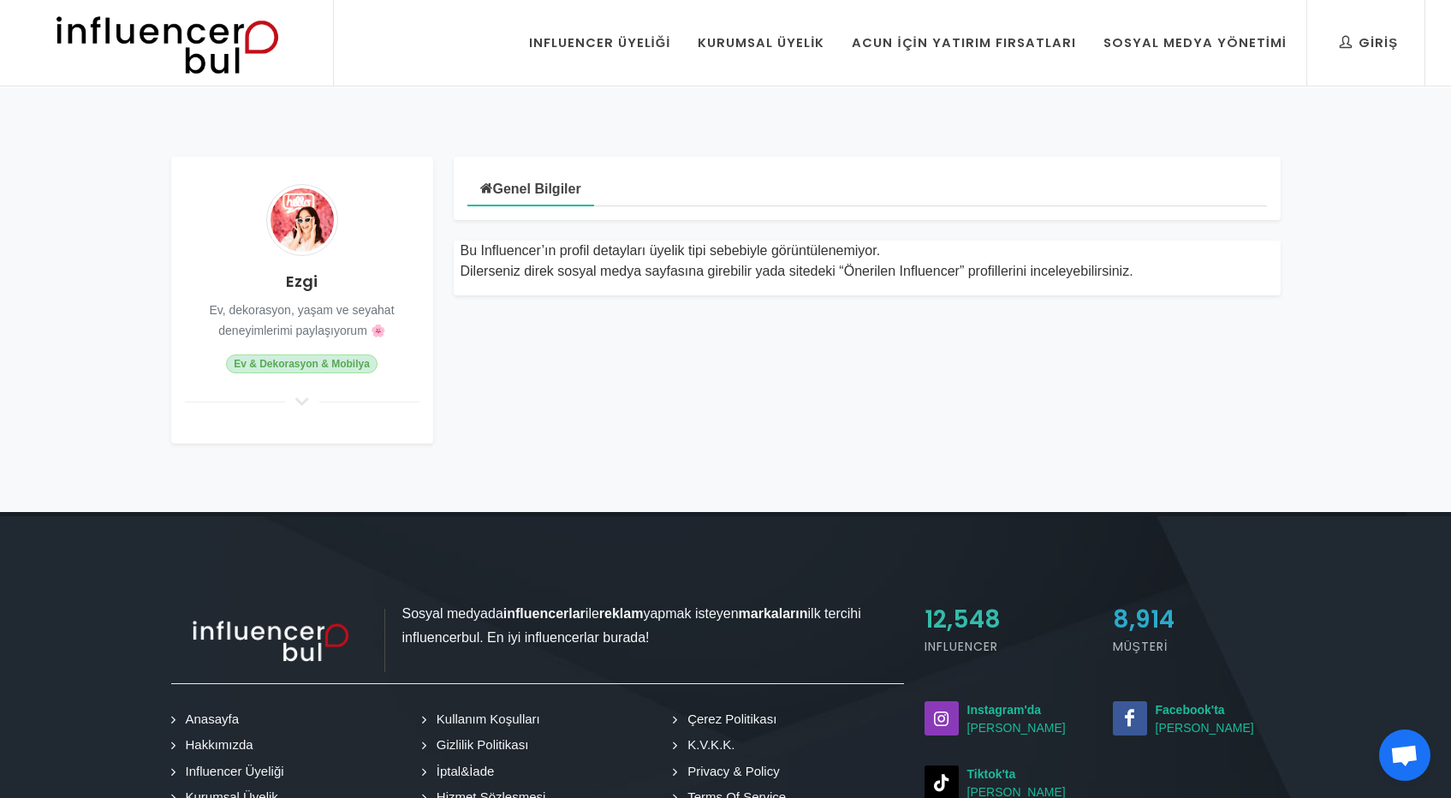
click at [314, 222] on img at bounding box center [302, 220] width 72 height 72
